Goal: Information Seeking & Learning: Learn about a topic

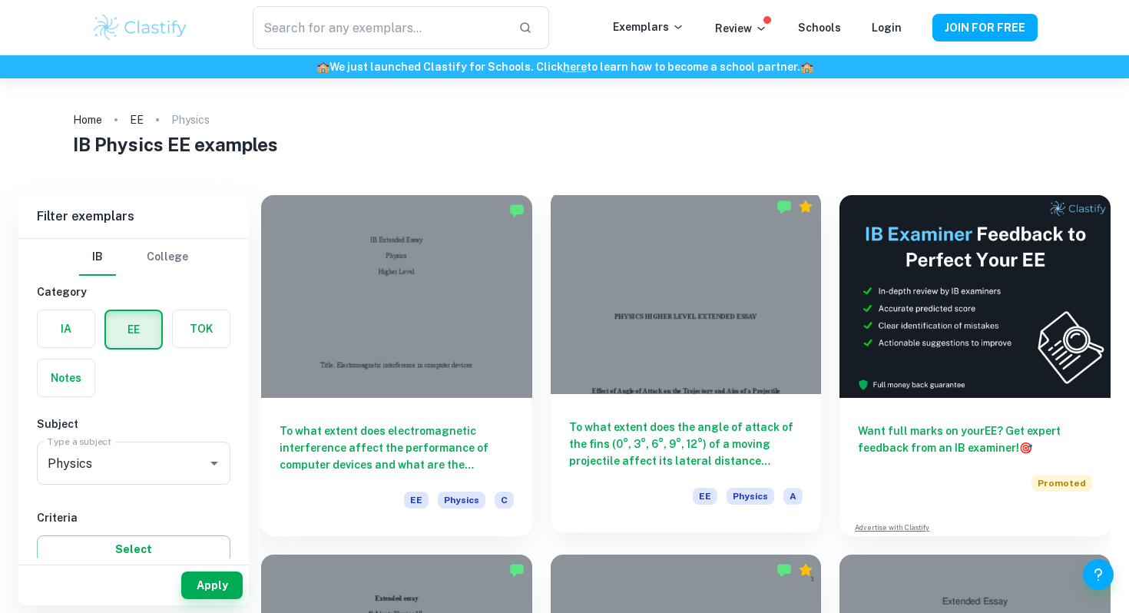
click at [691, 380] on div at bounding box center [686, 292] width 271 height 203
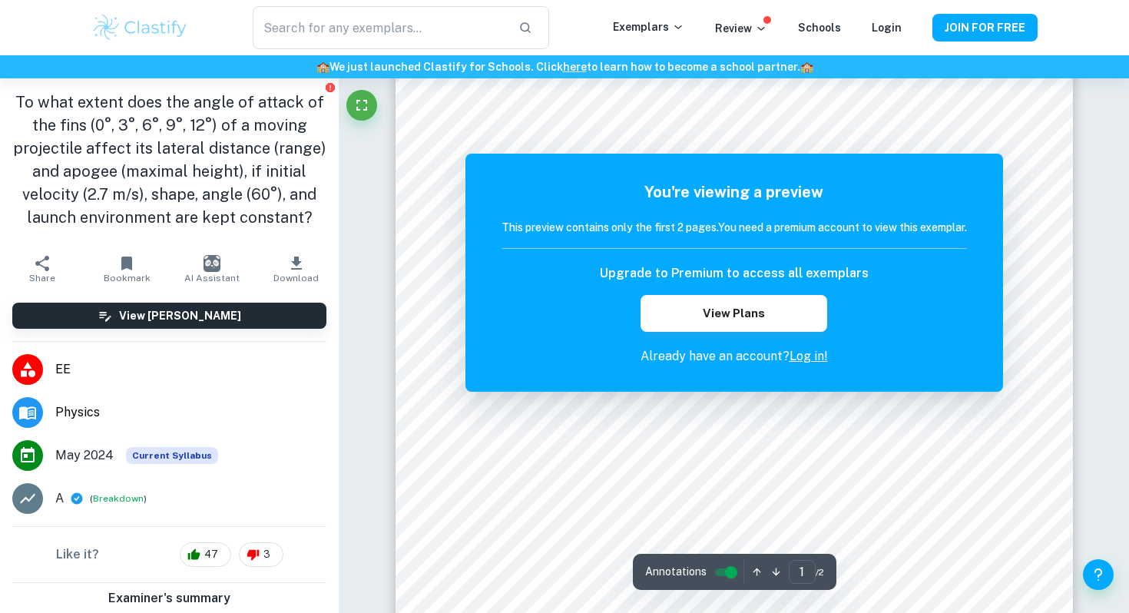
scroll to position [29, 0]
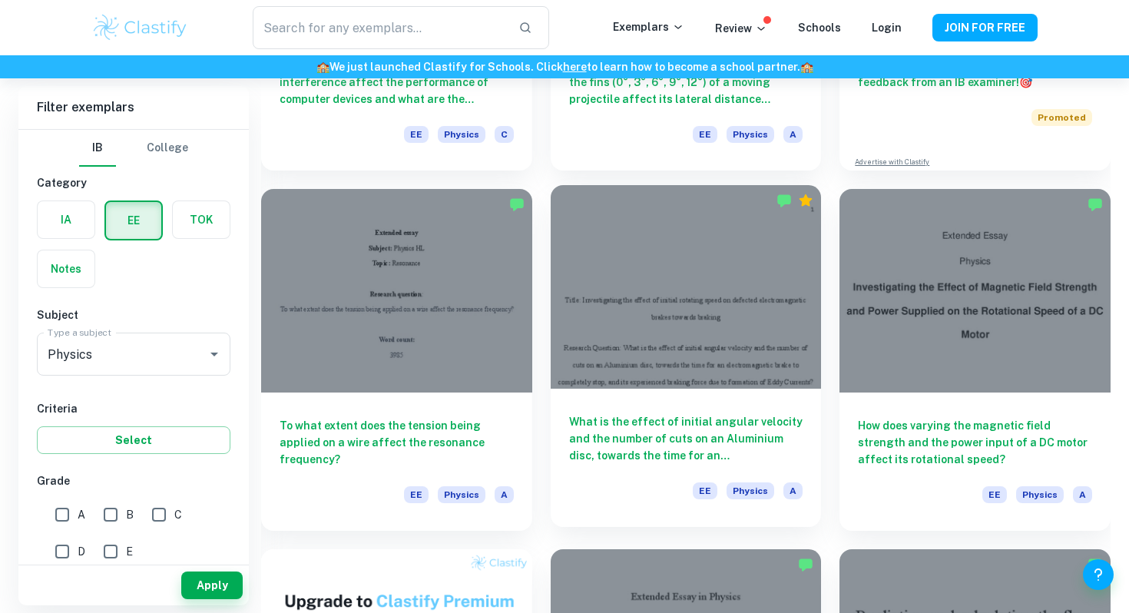
scroll to position [382, 0]
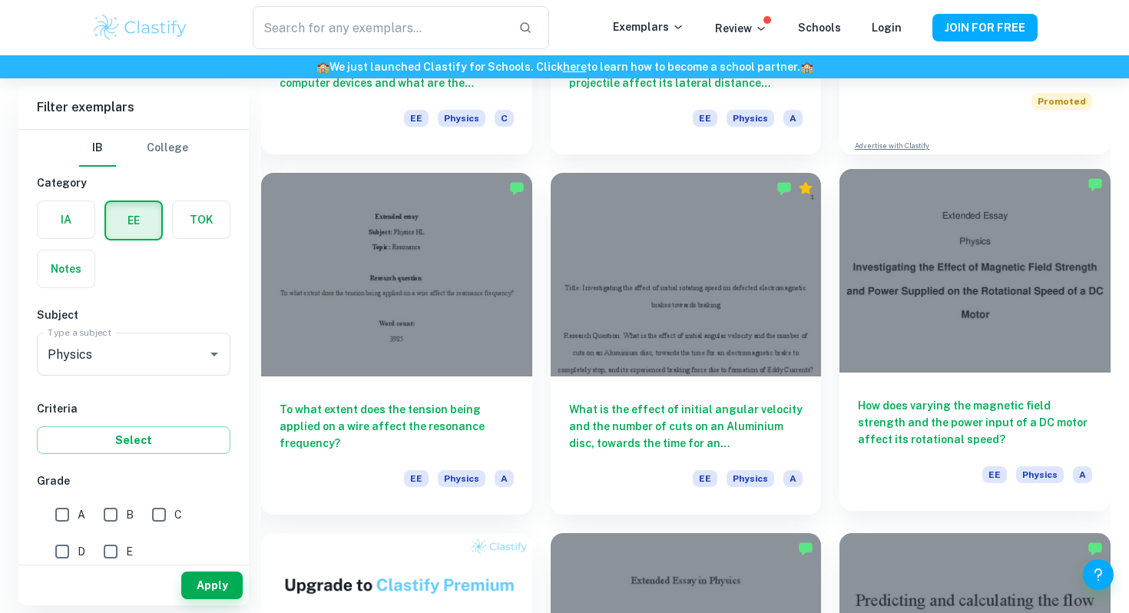
click at [1065, 406] on h6 "How does varying the magnetic field strength and the power input of a DC motor …" at bounding box center [975, 422] width 234 height 51
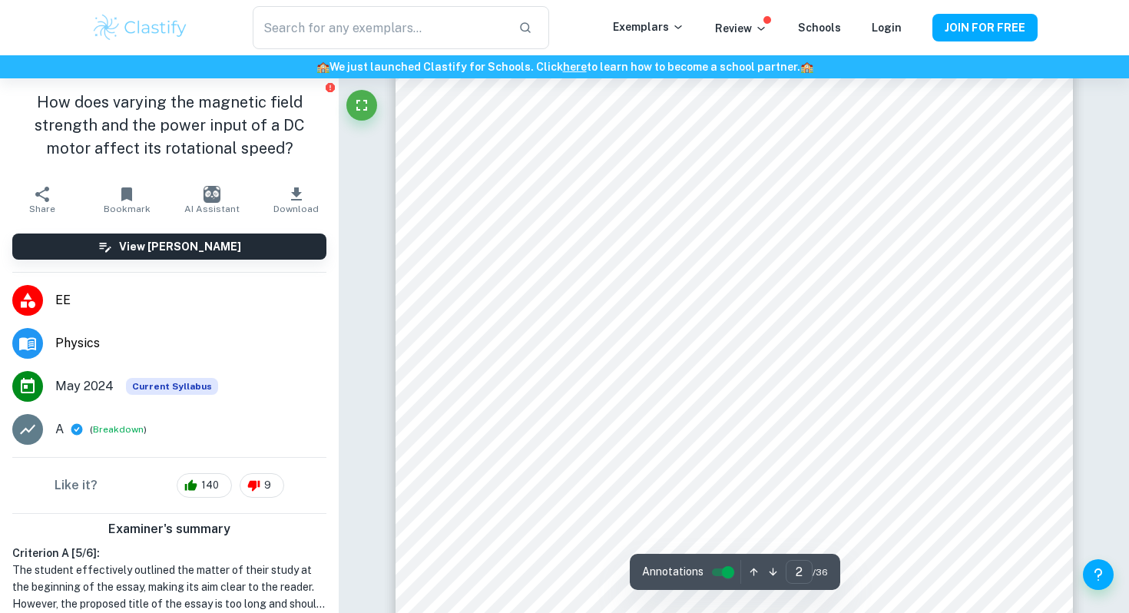
scroll to position [1150, 0]
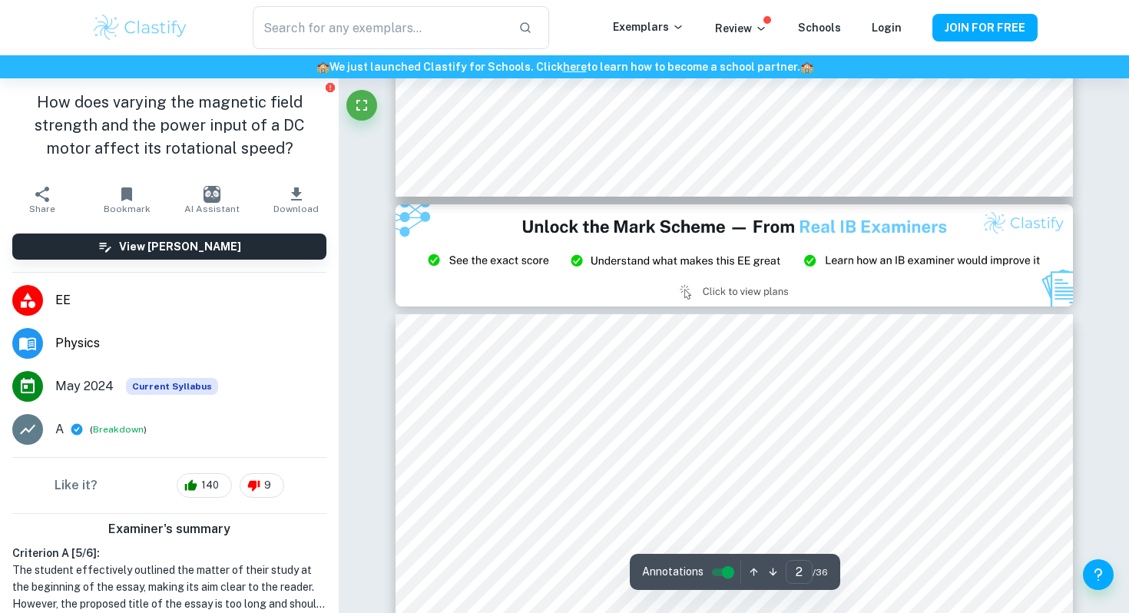
type input "3"
